Goal: Task Accomplishment & Management: Manage account settings

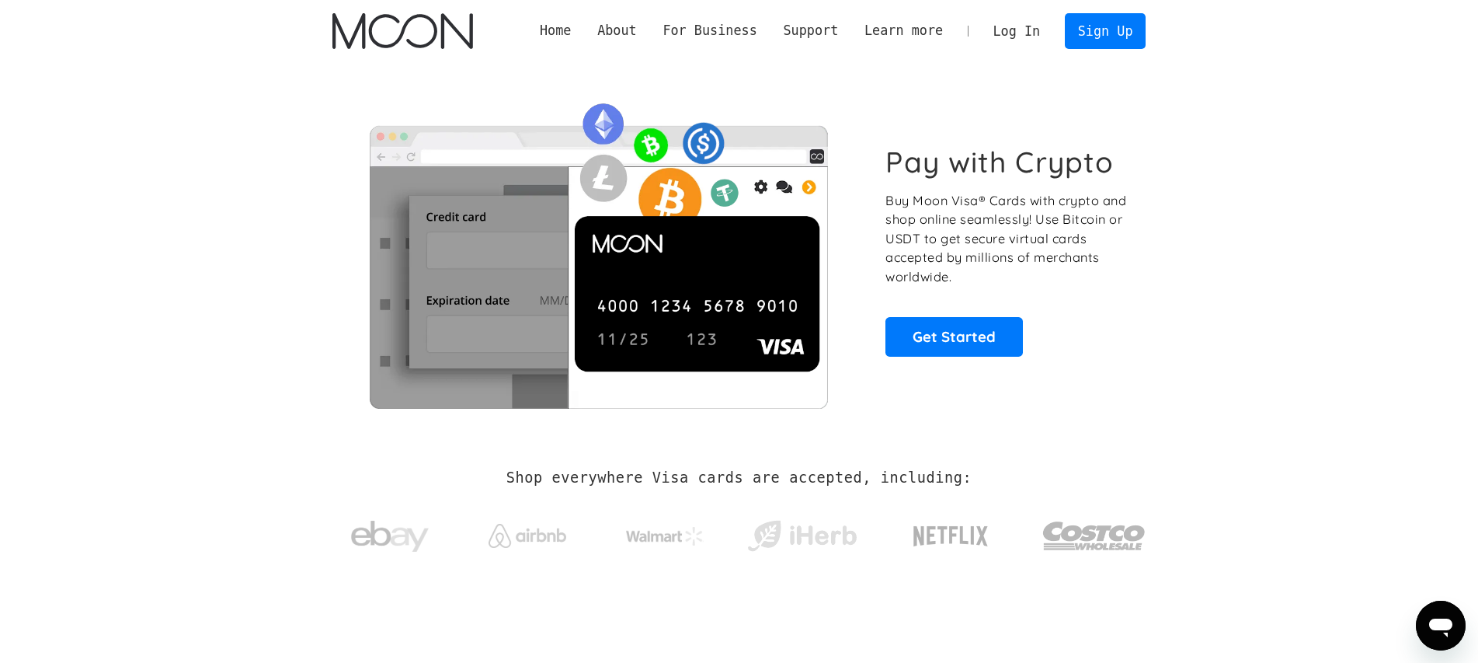
click at [1032, 43] on link "Log In" at bounding box center [1016, 31] width 73 height 34
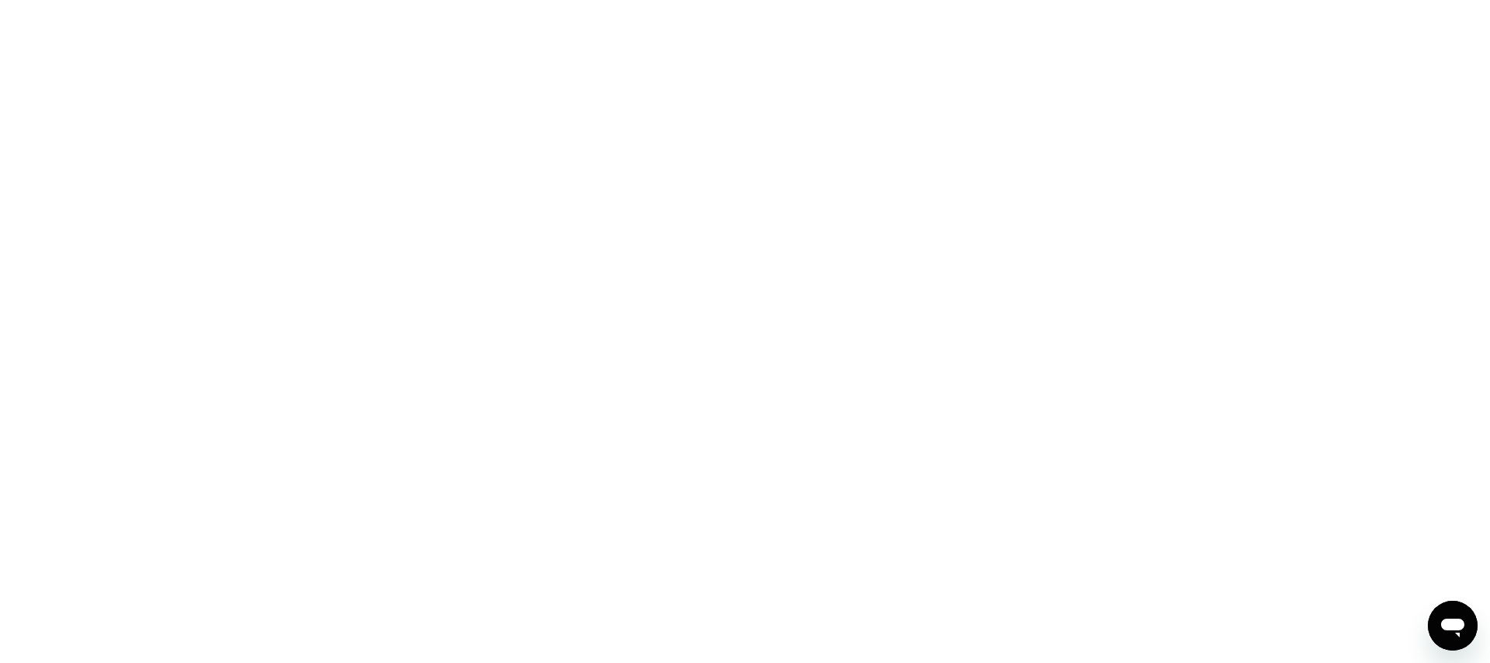
click at [251, 324] on div at bounding box center [745, 331] width 1490 height 663
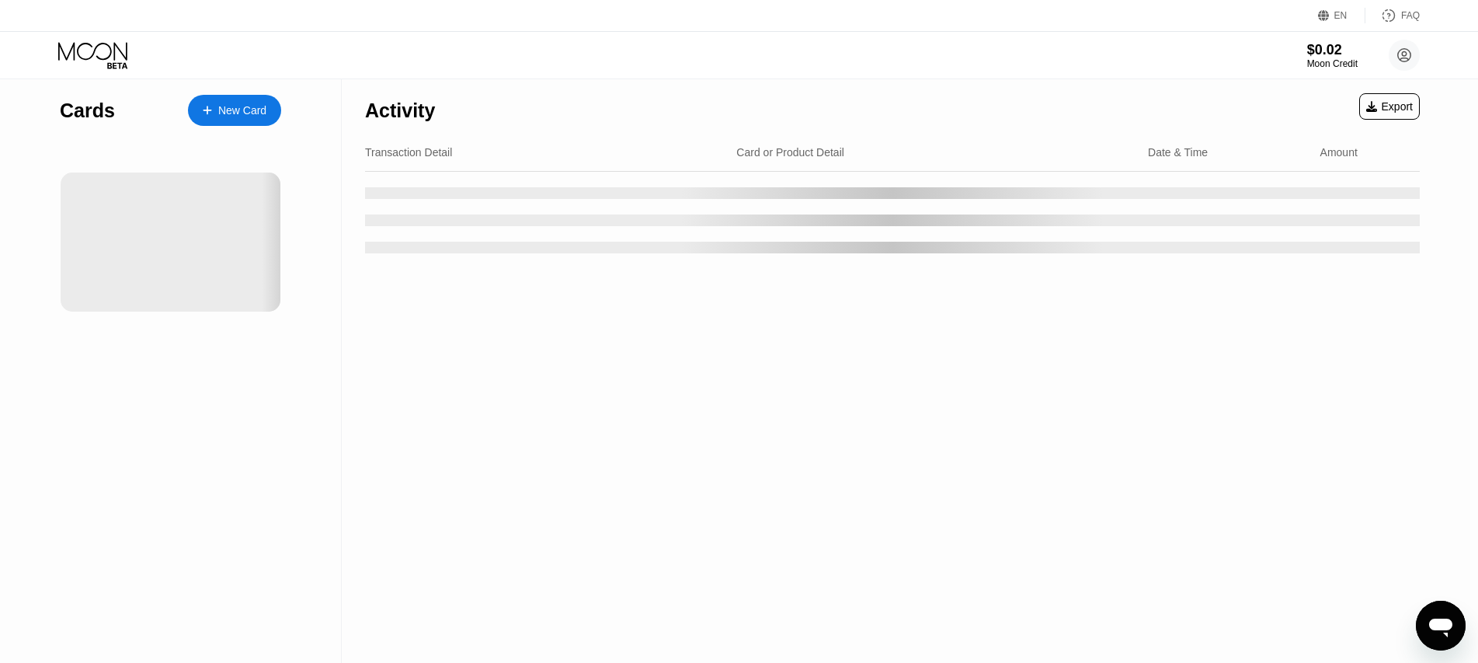
click at [754, 475] on div "Activity Export Transaction Detail Card or Product Detail Date & Time Amount" at bounding box center [893, 370] width 1102 height 583
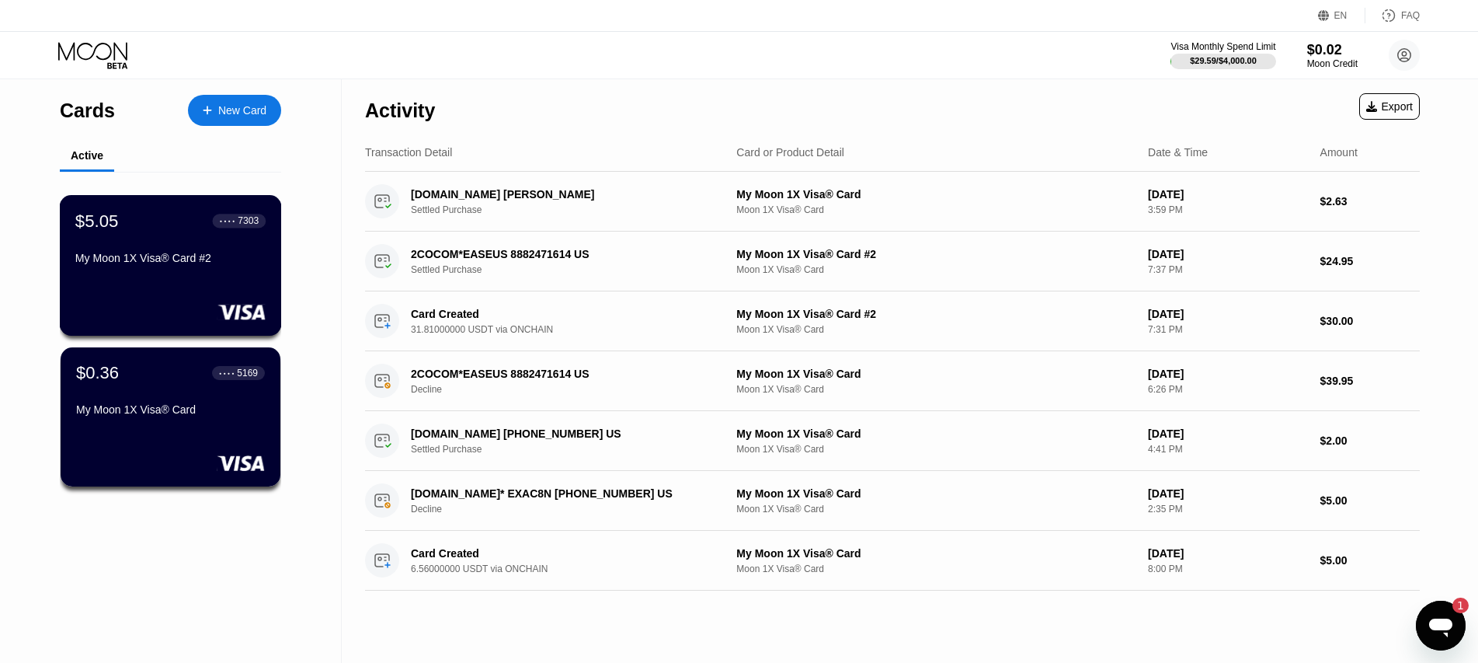
click at [177, 264] on div "My Moon 1X Visa® Card #2" at bounding box center [170, 258] width 190 height 12
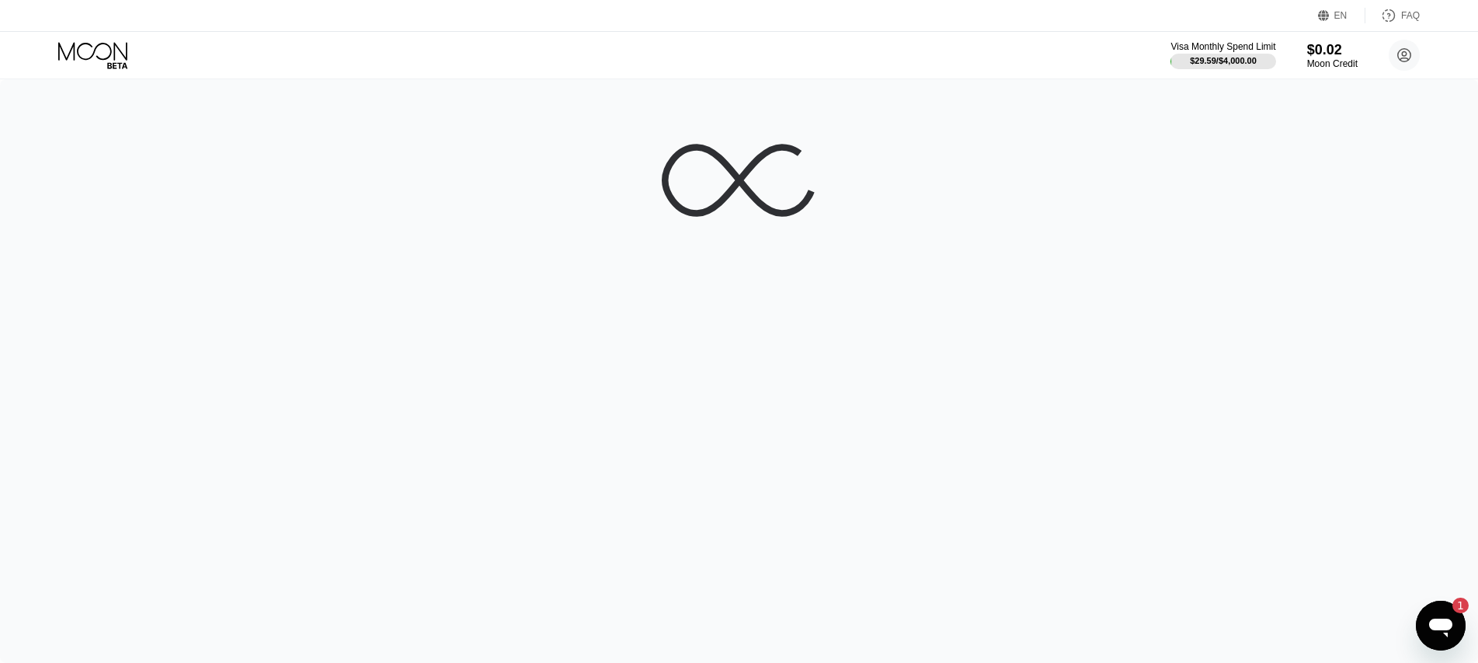
click at [176, 662] on div at bounding box center [739, 370] width 1478 height 583
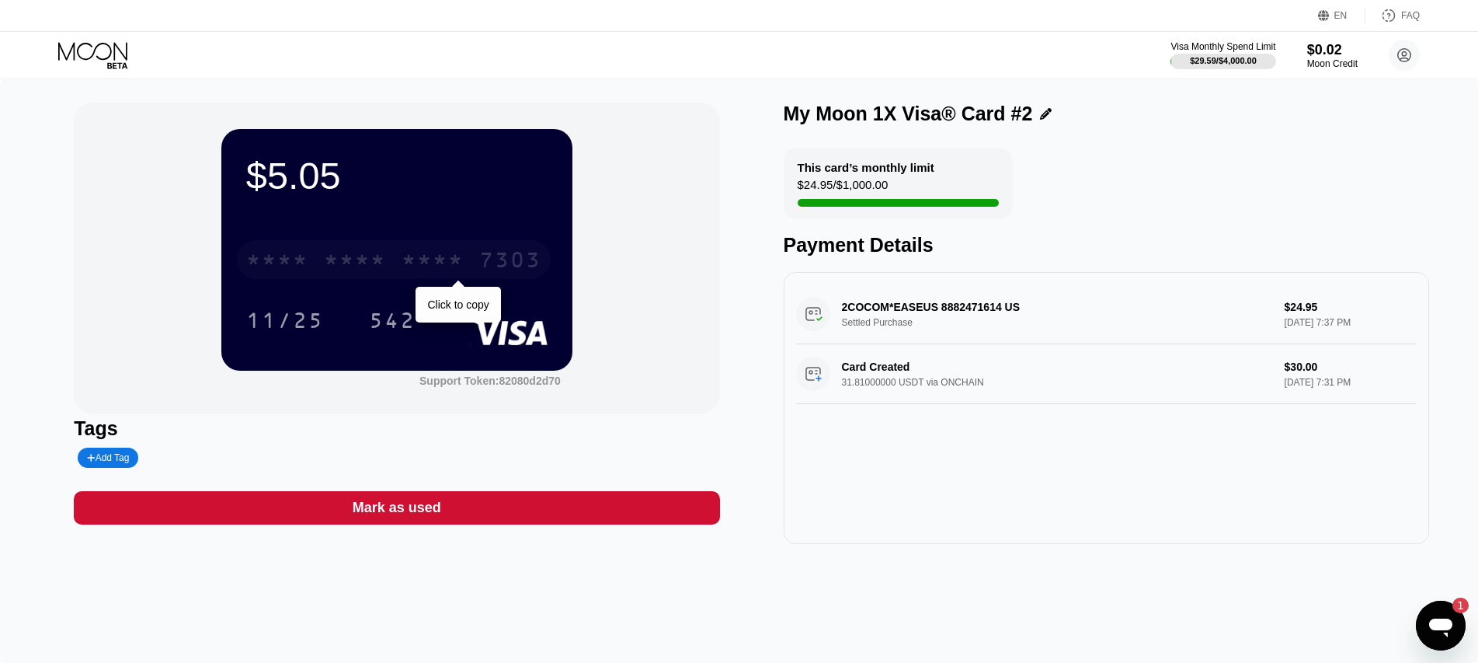
click at [288, 258] on div "* * * *" at bounding box center [277, 261] width 62 height 25
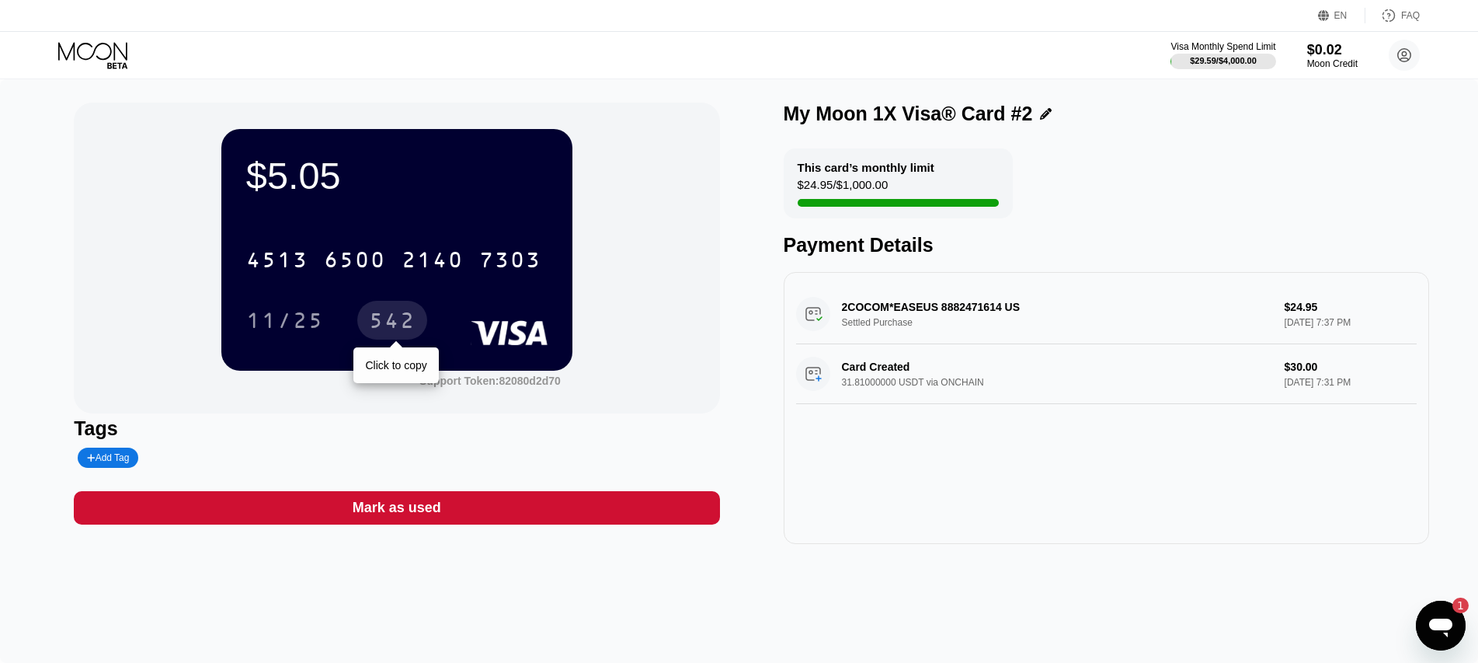
click at [377, 315] on div "542" at bounding box center [392, 322] width 47 height 25
